Goal: Information Seeking & Learning: Find specific page/section

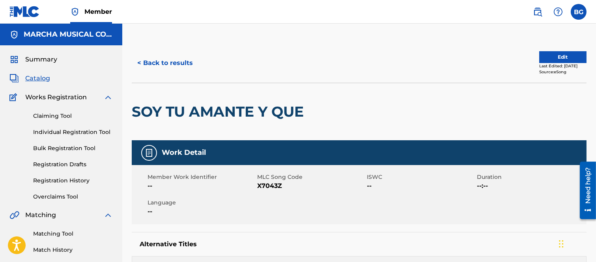
click at [143, 62] on button "< Back to results" at bounding box center [165, 63] width 67 height 20
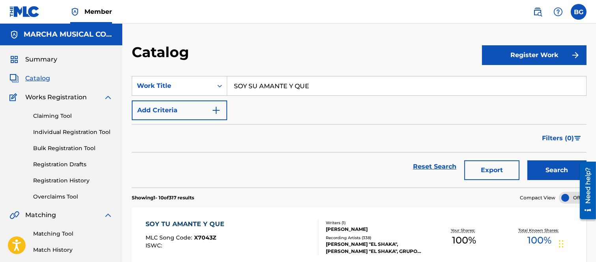
click at [328, 85] on input "SOY SU AMANTE Y QUE" at bounding box center [406, 86] width 359 height 19
type input "S"
click at [262, 104] on strong "que" at bounding box center [264, 103] width 13 height 7
type input "espero que el"
click at [551, 170] on button "Search" at bounding box center [557, 171] width 59 height 20
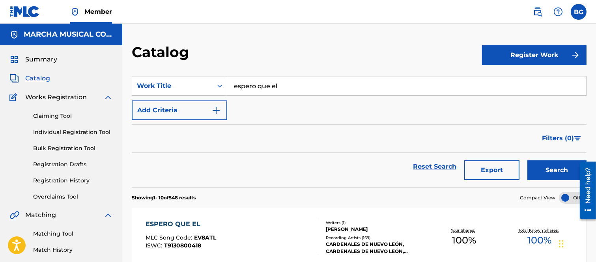
click at [54, 132] on link "Individual Registration Tool" at bounding box center [73, 132] width 80 height 8
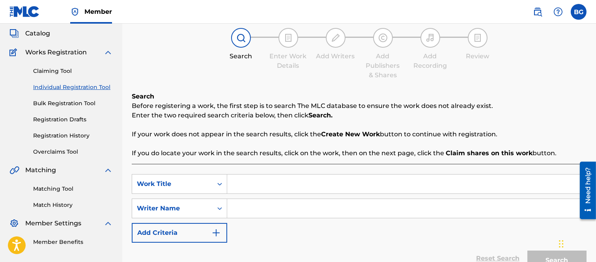
scroll to position [88, 0]
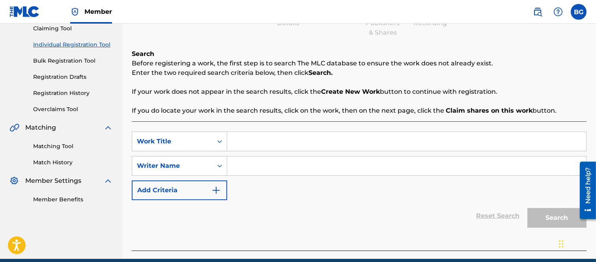
click at [246, 144] on input "Search Form" at bounding box center [406, 141] width 359 height 19
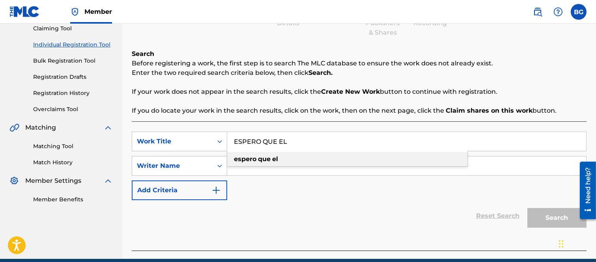
click at [263, 159] on strong "que" at bounding box center [264, 159] width 13 height 7
type input "espero que el"
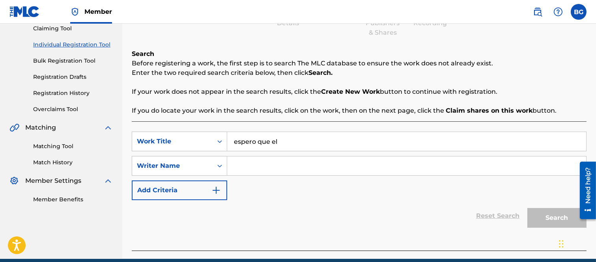
click at [261, 166] on input "Search Form" at bounding box center [406, 166] width 359 height 19
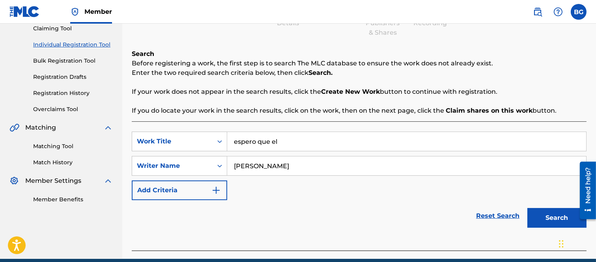
type input "[PERSON_NAME]"
click at [553, 217] on button "Search" at bounding box center [557, 218] width 59 height 20
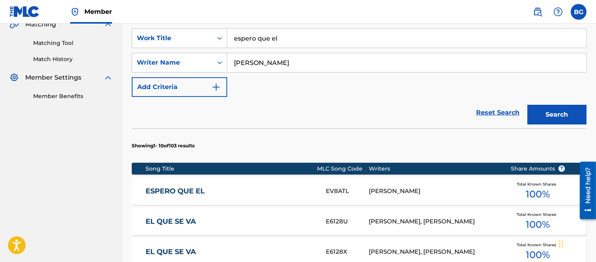
scroll to position [263, 0]
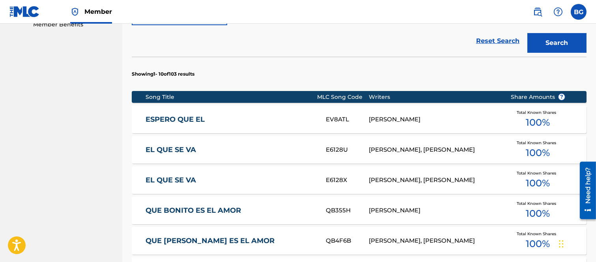
click at [175, 120] on link "ESPERO QUE EL" at bounding box center [231, 119] width 170 height 9
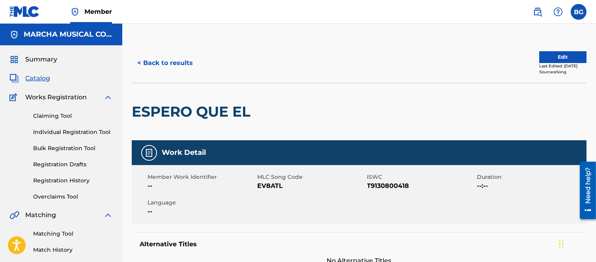
click at [141, 61] on button "< Back to results" at bounding box center [165, 63] width 67 height 20
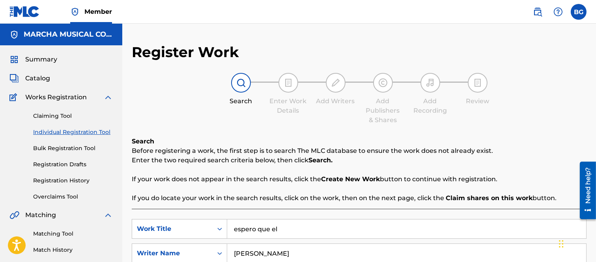
click at [44, 77] on span "Catalog" at bounding box center [37, 78] width 25 height 9
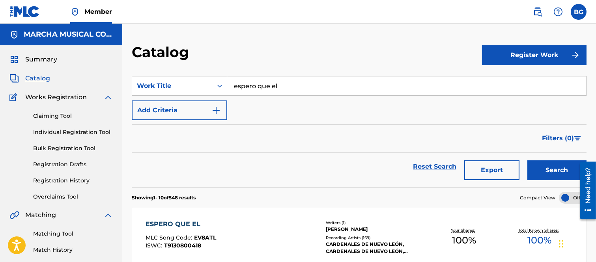
click at [302, 84] on input "espero que el" at bounding box center [406, 86] width 359 height 19
type input "e"
click at [256, 103] on strong "perfeccionada" at bounding box center [257, 103] width 47 height 7
type input "perfeccionada"
click at [548, 170] on button "Search" at bounding box center [557, 171] width 59 height 20
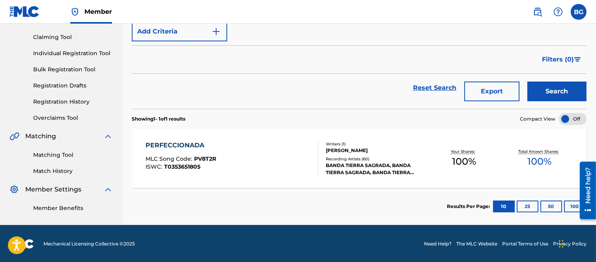
scroll to position [80, 0]
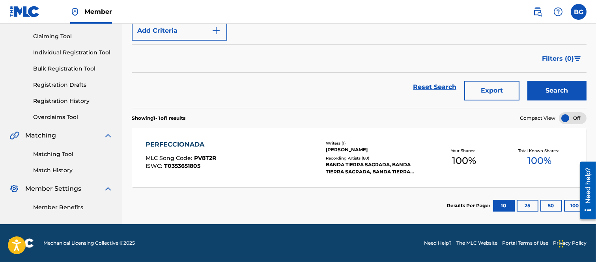
click at [174, 142] on div "PERFECCIONADA" at bounding box center [181, 144] width 71 height 9
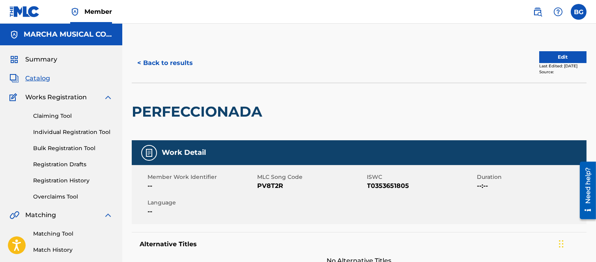
click at [141, 61] on button "< Back to results" at bounding box center [165, 63] width 67 height 20
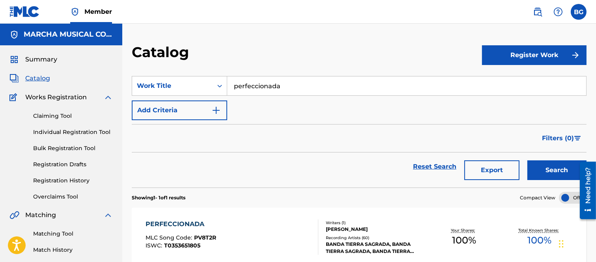
click at [291, 81] on input "perfeccionada" at bounding box center [406, 86] width 359 height 19
type input "p"
click at [255, 103] on strong "lumbre" at bounding box center [254, 103] width 24 height 7
type input "la lumbre"
click at [549, 171] on button "Search" at bounding box center [557, 171] width 59 height 20
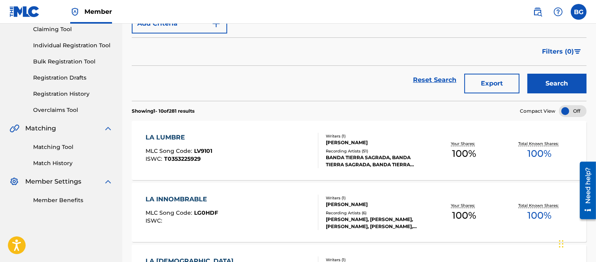
scroll to position [88, 0]
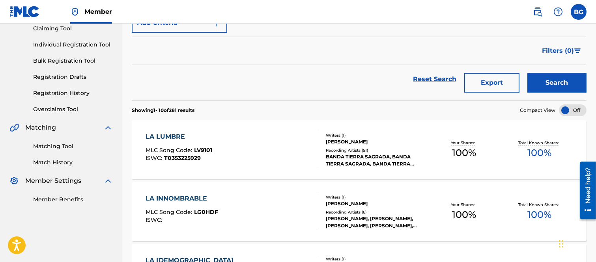
click at [171, 137] on div "LA LUMBRE" at bounding box center [179, 136] width 67 height 9
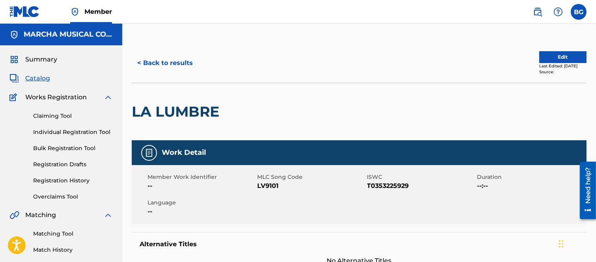
click at [139, 61] on button "< Back to results" at bounding box center [165, 63] width 67 height 20
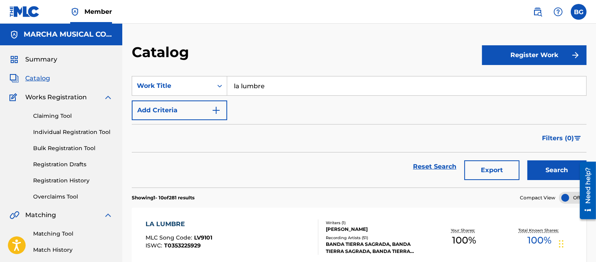
click at [277, 81] on input "la lumbre" at bounding box center [406, 86] width 359 height 19
type input "l"
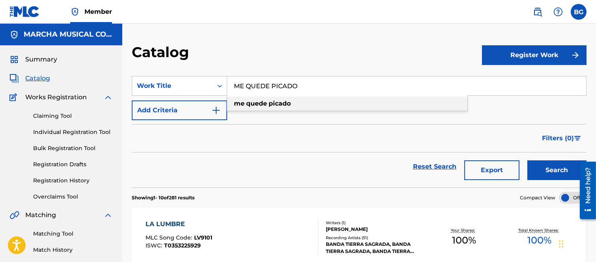
click at [251, 103] on strong "quede" at bounding box center [256, 103] width 21 height 7
type input "me quede picado"
click at [559, 174] on button "Search" at bounding box center [557, 171] width 59 height 20
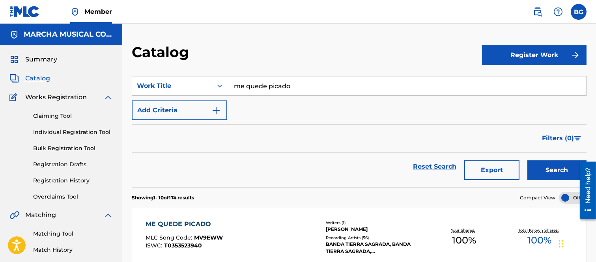
scroll to position [44, 0]
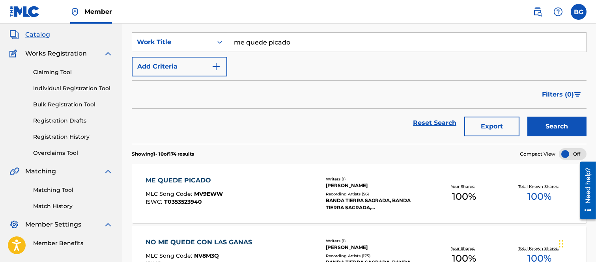
click at [187, 180] on div "ME QUEDE PICADO" at bounding box center [184, 180] width 77 height 9
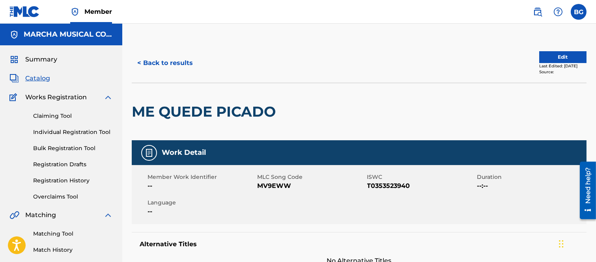
click at [141, 62] on button "< Back to results" at bounding box center [165, 63] width 67 height 20
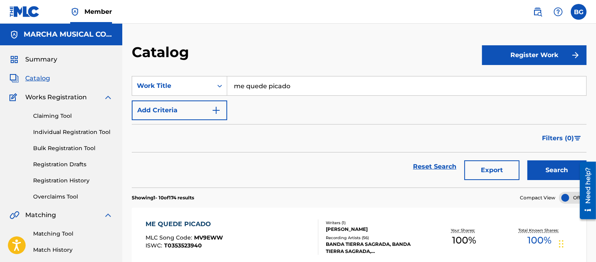
click at [317, 89] on input "me quede picado" at bounding box center [406, 86] width 359 height 19
type input "m"
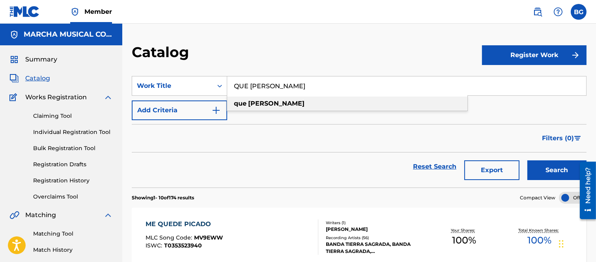
click at [264, 102] on strong "[PERSON_NAME]" at bounding box center [276, 103] width 56 height 7
type input "que [PERSON_NAME]"
drag, startPoint x: 544, startPoint y: 167, endPoint x: 538, endPoint y: 161, distance: 8.4
click at [545, 166] on button "Search" at bounding box center [557, 171] width 59 height 20
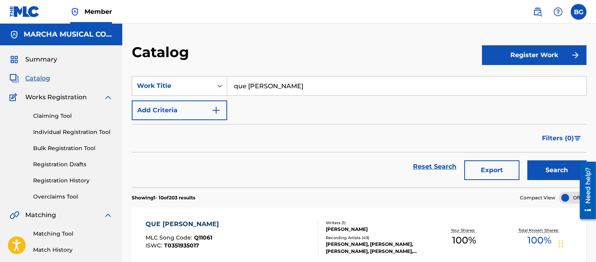
scroll to position [88, 0]
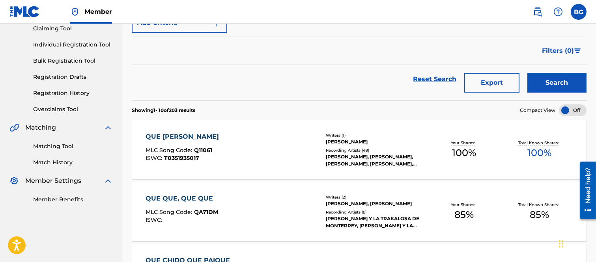
click at [180, 136] on div "QUE [PERSON_NAME]" at bounding box center [184, 136] width 77 height 9
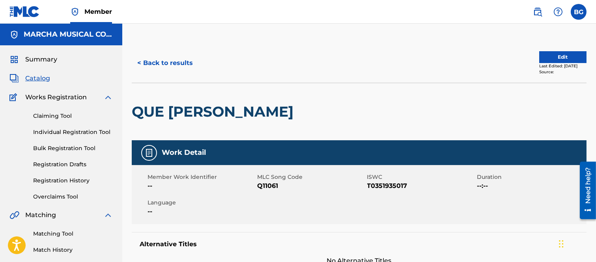
click at [140, 63] on button "< Back to results" at bounding box center [165, 63] width 67 height 20
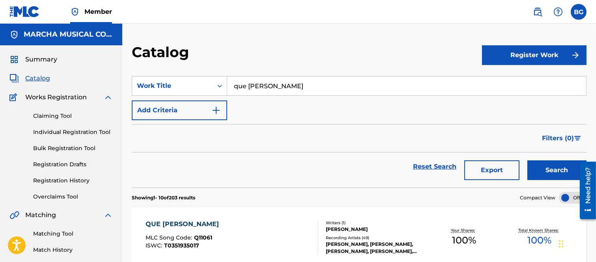
click at [292, 85] on input "que [PERSON_NAME]" at bounding box center [406, 86] width 359 height 19
type input "q"
click at [276, 101] on strong "sencillo" at bounding box center [274, 103] width 25 height 7
type input "hombre sencillo"
click at [545, 168] on button "Search" at bounding box center [557, 171] width 59 height 20
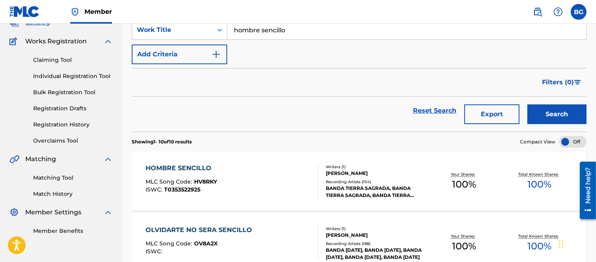
scroll to position [131, 0]
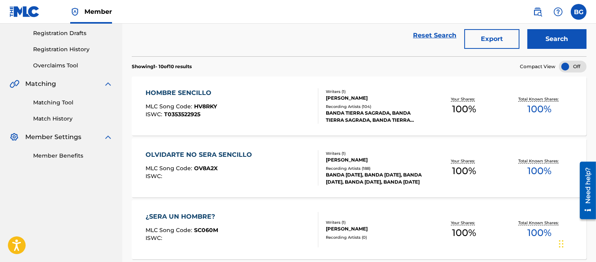
click at [175, 92] on div "HOMBRE SENCILLO" at bounding box center [181, 92] width 71 height 9
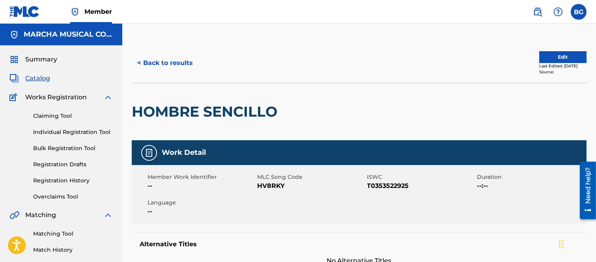
click at [141, 61] on button "< Back to results" at bounding box center [165, 63] width 67 height 20
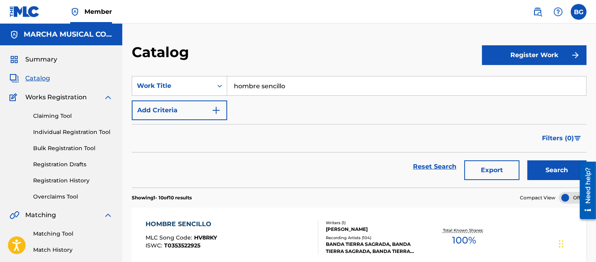
click at [291, 85] on input "hombre sencillo" at bounding box center [406, 86] width 359 height 19
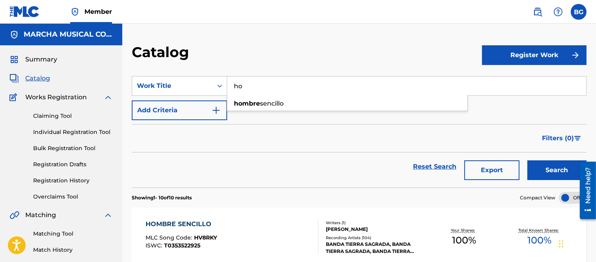
type input "h"
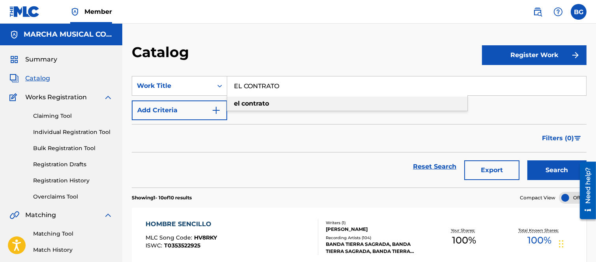
click at [247, 104] on strong "contrato" at bounding box center [256, 103] width 28 height 7
type input "el contrato"
click at [537, 167] on button "Search" at bounding box center [557, 171] width 59 height 20
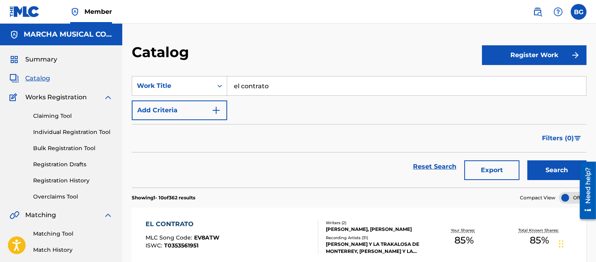
scroll to position [44, 0]
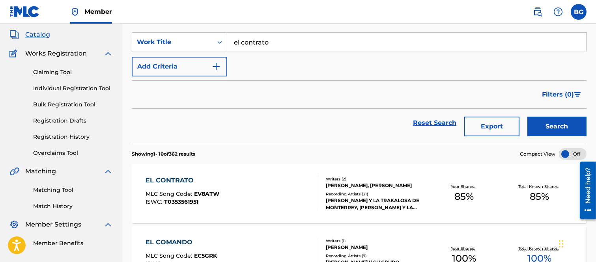
click at [174, 182] on div "EL CONTRATO" at bounding box center [183, 180] width 74 height 9
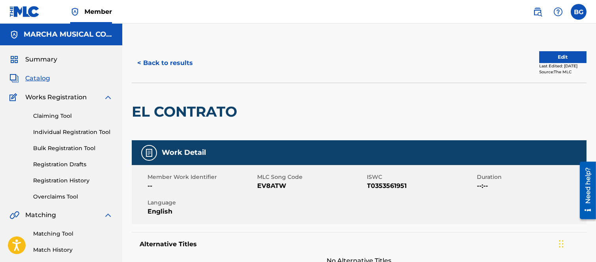
click at [142, 61] on button "< Back to results" at bounding box center [165, 63] width 67 height 20
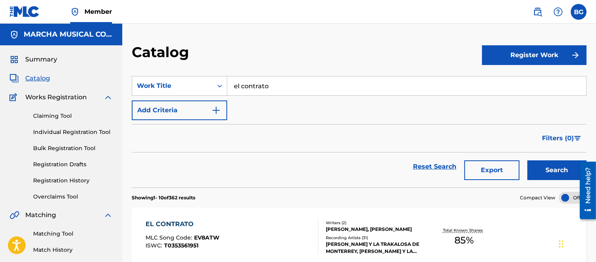
click at [287, 88] on input "el contrato" at bounding box center [406, 86] width 359 height 19
type input "e"
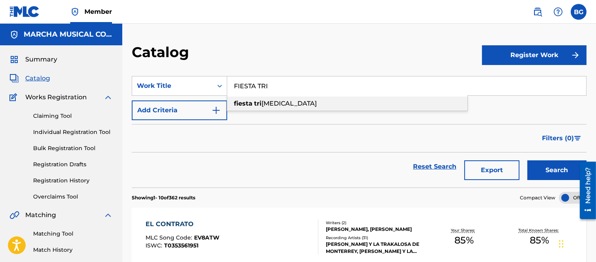
click at [255, 103] on strong "tri" at bounding box center [257, 103] width 7 height 7
type input "fiesta tribal"
click at [544, 166] on button "Search" at bounding box center [557, 171] width 59 height 20
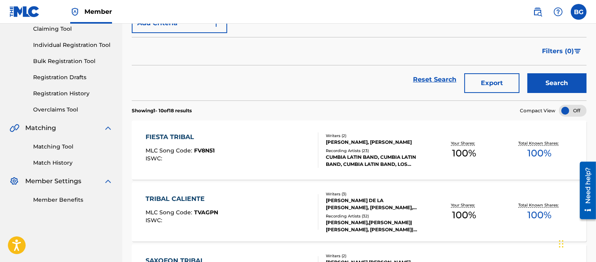
scroll to position [88, 0]
click at [174, 135] on div "FIESTA TRIBAL" at bounding box center [180, 136] width 69 height 9
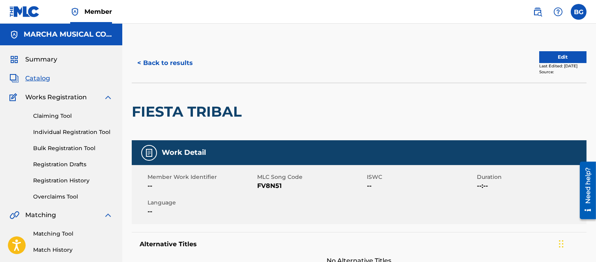
click at [139, 62] on button "< Back to results" at bounding box center [165, 63] width 67 height 20
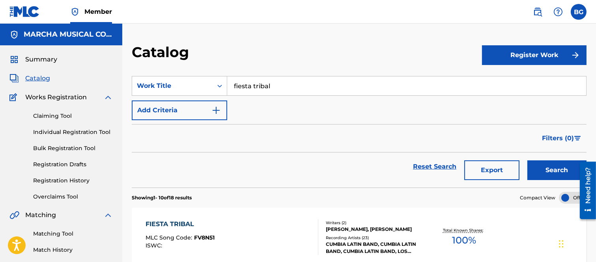
click at [281, 84] on input "fiesta tribal" at bounding box center [406, 86] width 359 height 19
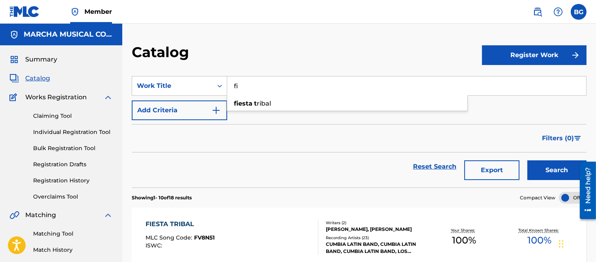
type input "f"
click at [244, 86] on input "LA P DE PRI" at bounding box center [406, 86] width 359 height 19
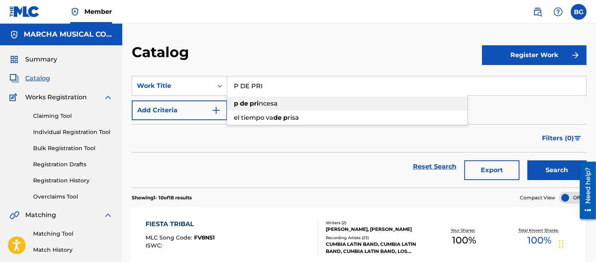
click at [253, 102] on strong "pri" at bounding box center [254, 103] width 9 height 7
type input "p de princesa"
click at [555, 172] on button "Search" at bounding box center [557, 171] width 59 height 20
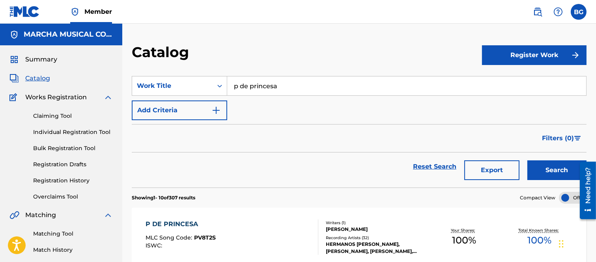
scroll to position [88, 0]
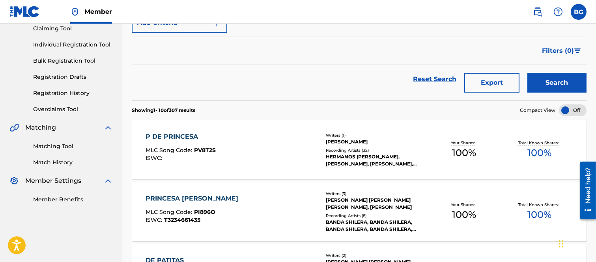
click at [186, 139] on div "P DE PRINCESA" at bounding box center [181, 136] width 70 height 9
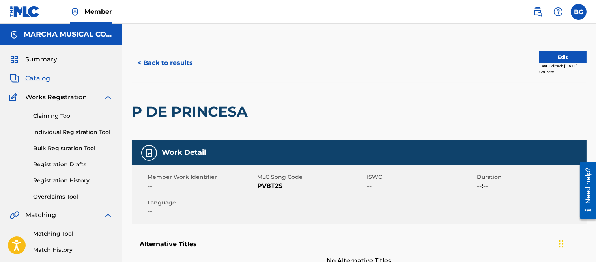
click at [140, 62] on button "< Back to results" at bounding box center [165, 63] width 67 height 20
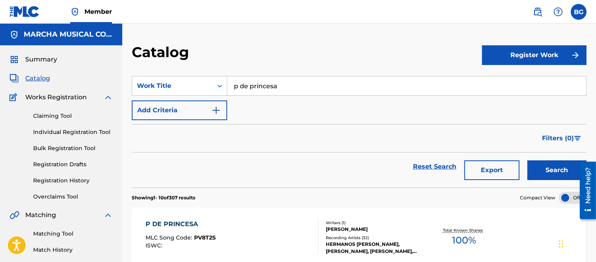
click at [286, 82] on input "p de princesa" at bounding box center [406, 86] width 359 height 19
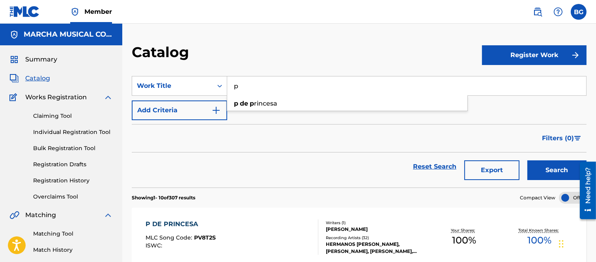
type input "p"
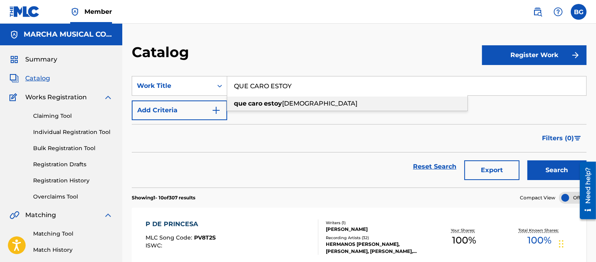
click at [247, 103] on div "que caro estoy pagando" at bounding box center [347, 104] width 240 height 14
type input "que caro estoy pagando"
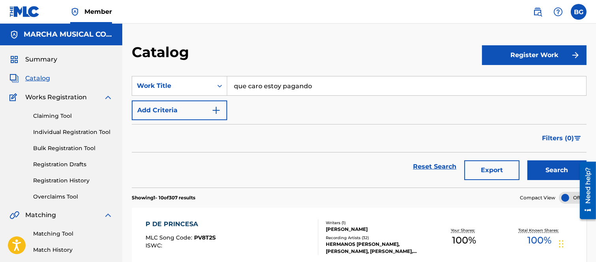
click at [551, 173] on button "Search" at bounding box center [557, 171] width 59 height 20
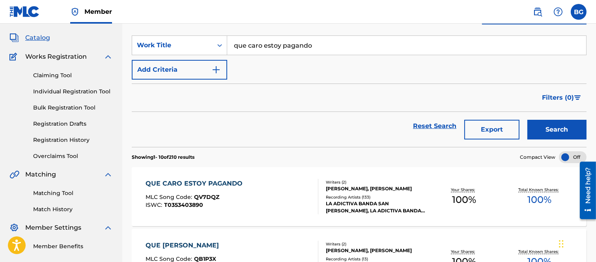
scroll to position [88, 0]
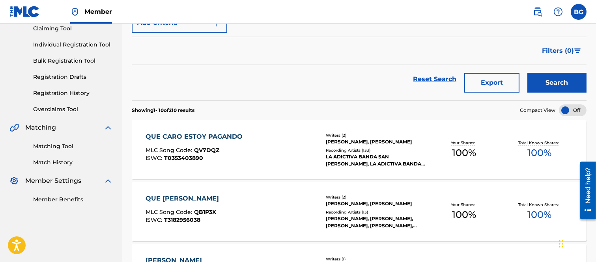
click at [188, 136] on div "QUE CARO ESTOY PAGANDO" at bounding box center [196, 136] width 101 height 9
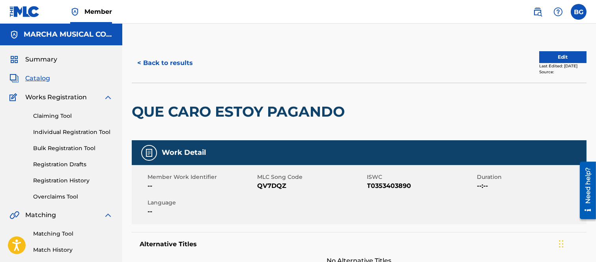
click at [139, 60] on button "< Back to results" at bounding box center [165, 63] width 67 height 20
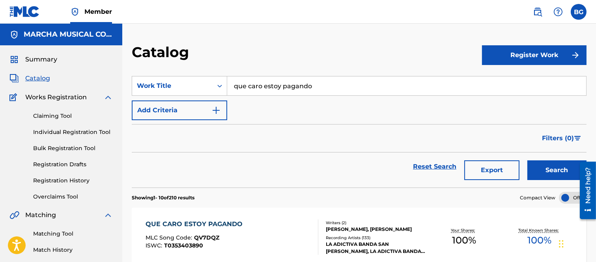
drag, startPoint x: 575, startPoint y: 8, endPoint x: 566, endPoint y: 24, distance: 18.4
click at [575, 8] on label at bounding box center [579, 12] width 16 height 16
click at [579, 12] on input "BG Bertha Alicia Garza [EMAIL_ADDRESS][PERSON_NAME][DOMAIN_NAME] Notification P…" at bounding box center [579, 12] width 0 height 0
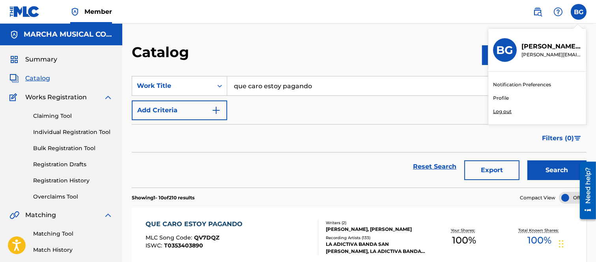
click at [502, 109] on p "Log out" at bounding box center [502, 111] width 19 height 7
click at [579, 12] on input "BG Bertha Alicia Garza [EMAIL_ADDRESS][PERSON_NAME][DOMAIN_NAME] Notification P…" at bounding box center [579, 12] width 0 height 0
